Goal: Transaction & Acquisition: Purchase product/service

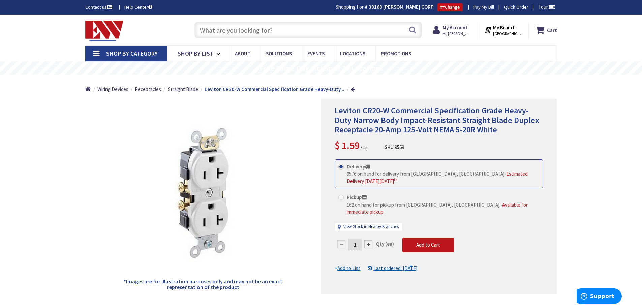
click at [315, 32] on input "text" at bounding box center [307, 30] width 227 height 17
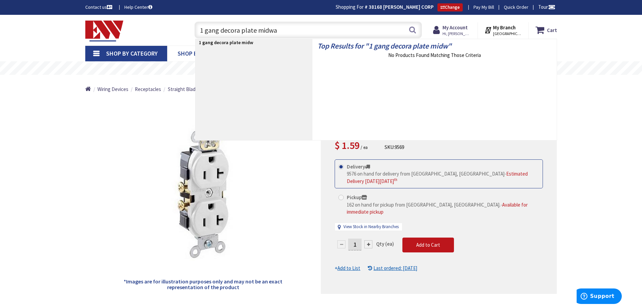
type input "1 gang decora plate midway"
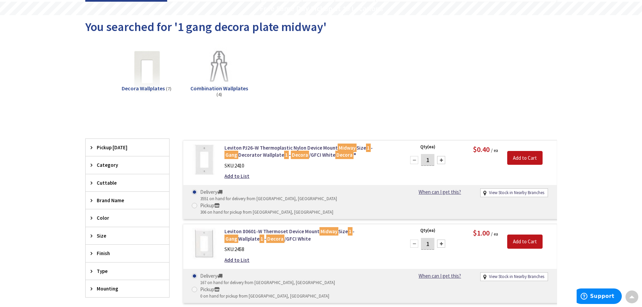
scroll to position [34, 0]
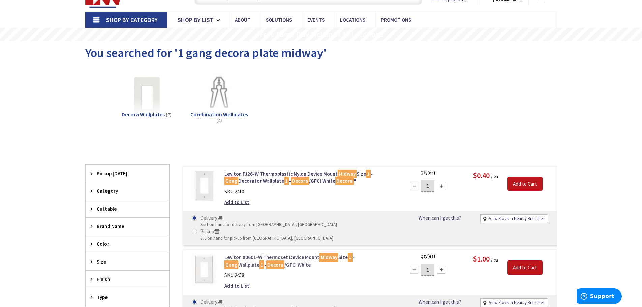
click at [268, 254] on link "Leviton 80601-W Thermoset Device Mount Midway Size 1 - Gang Wallplate 1 - Decor…" at bounding box center [309, 261] width 171 height 14
